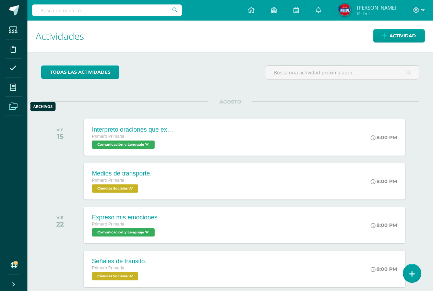
click at [13, 108] on icon at bounding box center [13, 106] width 9 height 7
click at [410, 276] on icon at bounding box center [412, 274] width 6 height 8
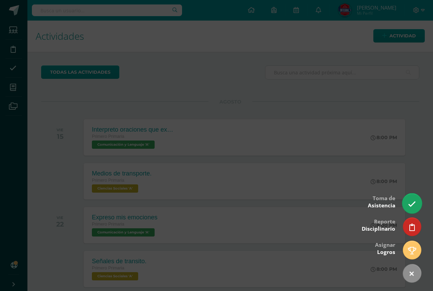
click at [416, 206] on link at bounding box center [412, 203] width 20 height 20
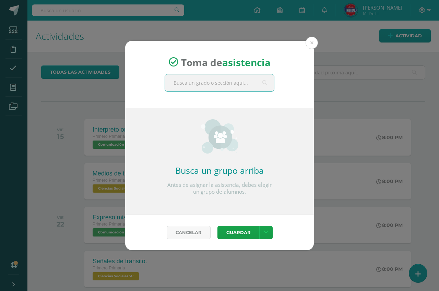
click at [215, 87] on input "text" at bounding box center [219, 82] width 109 height 17
type input "primero"
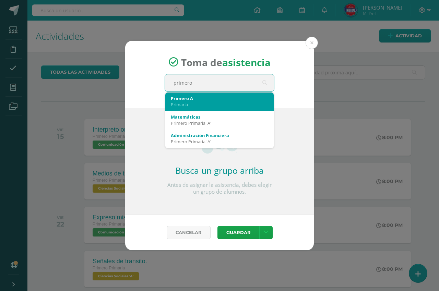
click at [182, 105] on div "Primaria" at bounding box center [219, 104] width 97 height 6
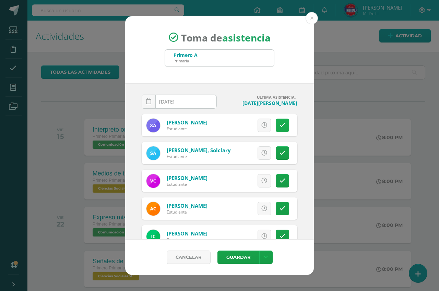
scroll to position [34, 0]
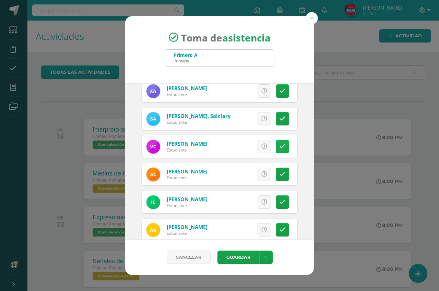
click at [279, 147] on icon at bounding box center [282, 147] width 6 height 6
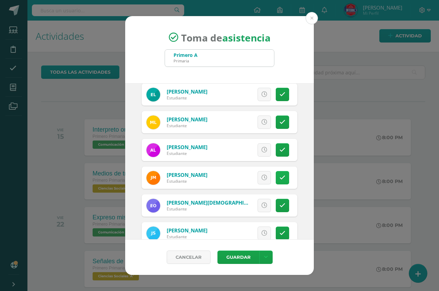
scroll to position [343, 0]
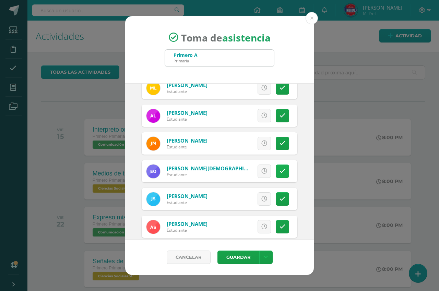
click at [279, 173] on icon at bounding box center [282, 171] width 6 height 6
click at [277, 193] on link at bounding box center [282, 198] width 13 height 13
click at [243, 194] on span "Excusa" at bounding box center [252, 199] width 19 height 13
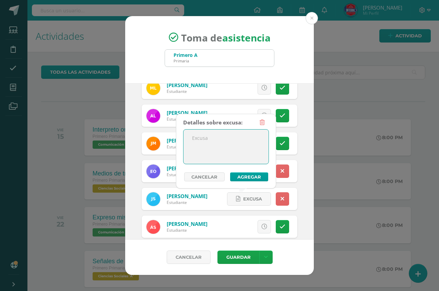
click at [227, 146] on textarea at bounding box center [225, 147] width 85 height 34
type textarea "Enfermo"
click at [258, 177] on button "Agregar" at bounding box center [249, 176] width 38 height 9
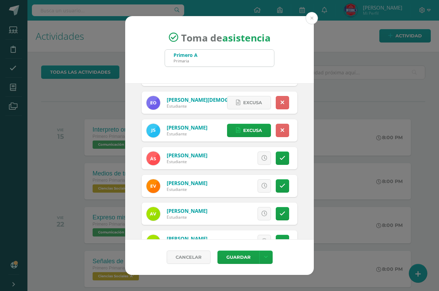
scroll to position [436, 0]
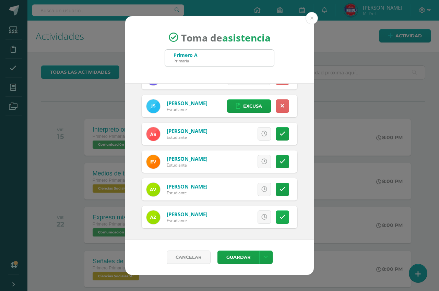
click at [279, 217] on icon at bounding box center [282, 217] width 6 height 6
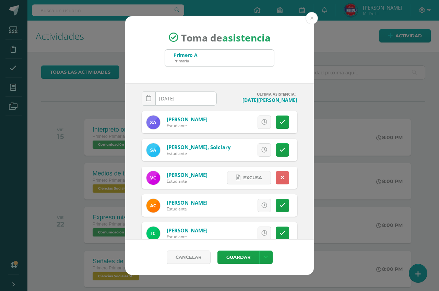
scroll to position [0, 0]
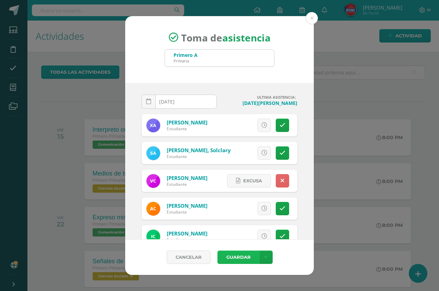
click at [247, 254] on button "Guardar" at bounding box center [238, 257] width 42 height 13
